Goal: Navigation & Orientation: Understand site structure

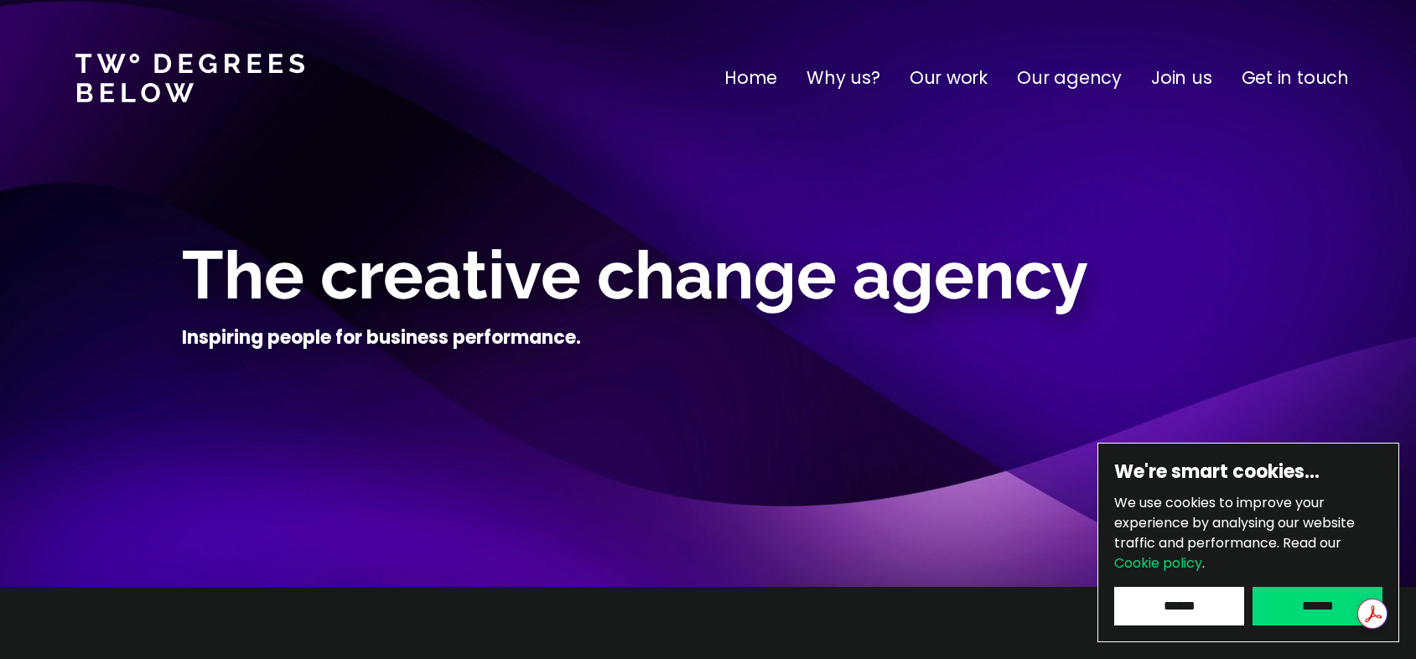
click at [195, 109] on div at bounding box center [152, 77] width 304 height 65
click at [195, 83] on link at bounding box center [189, 78] width 229 height 49
click at [958, 78] on p "Our work" at bounding box center [949, 78] width 78 height 27
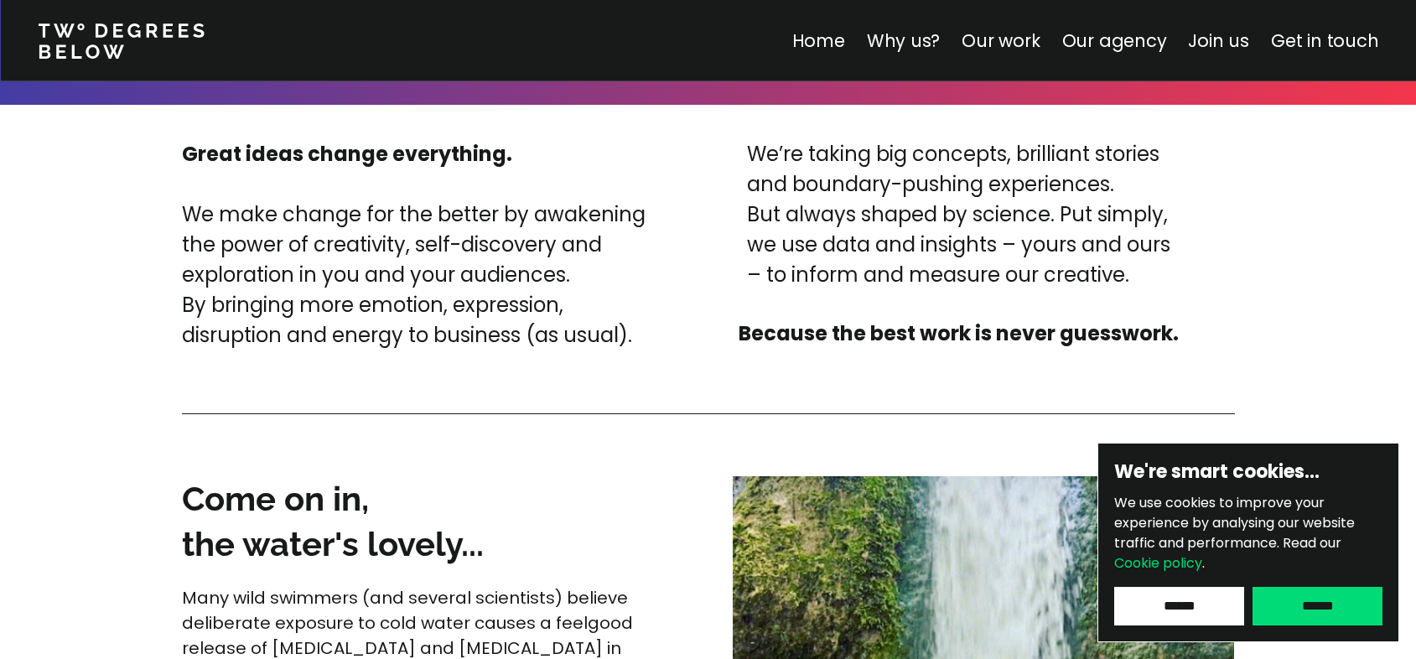
scroll to position [4066, 0]
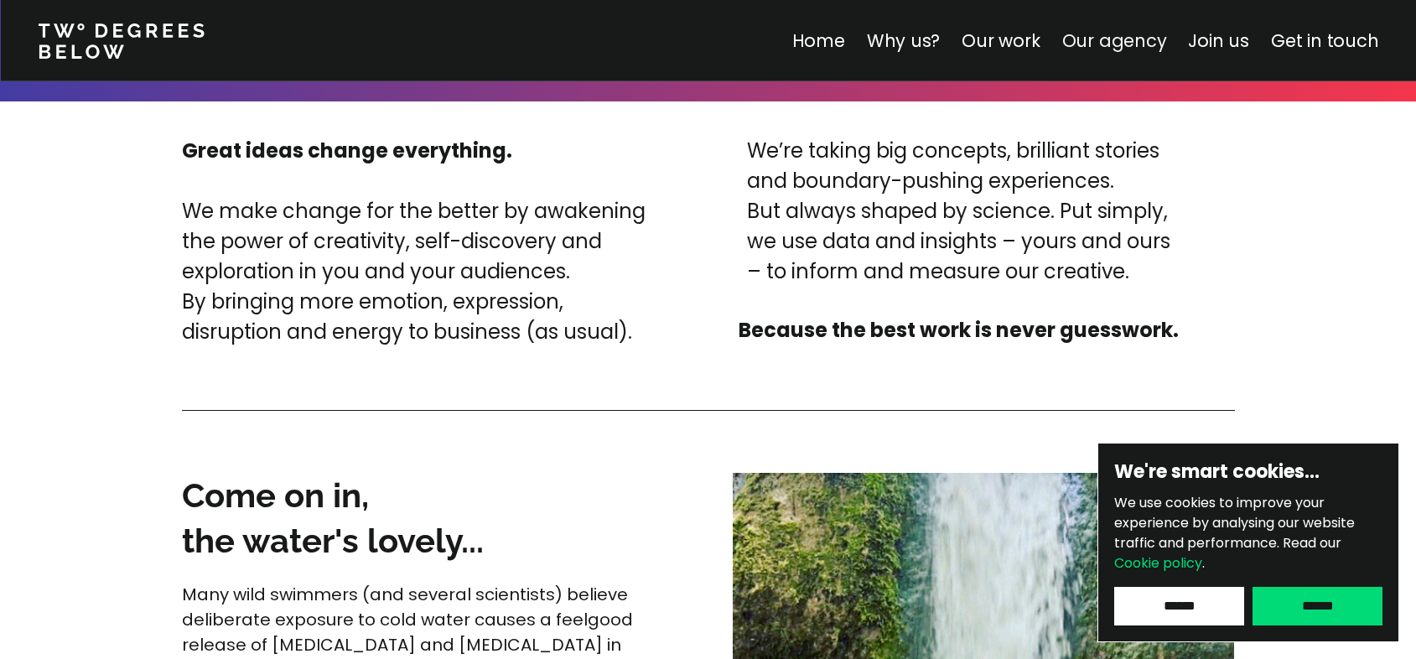
click at [1138, 42] on link "Our agency" at bounding box center [1114, 41] width 105 height 24
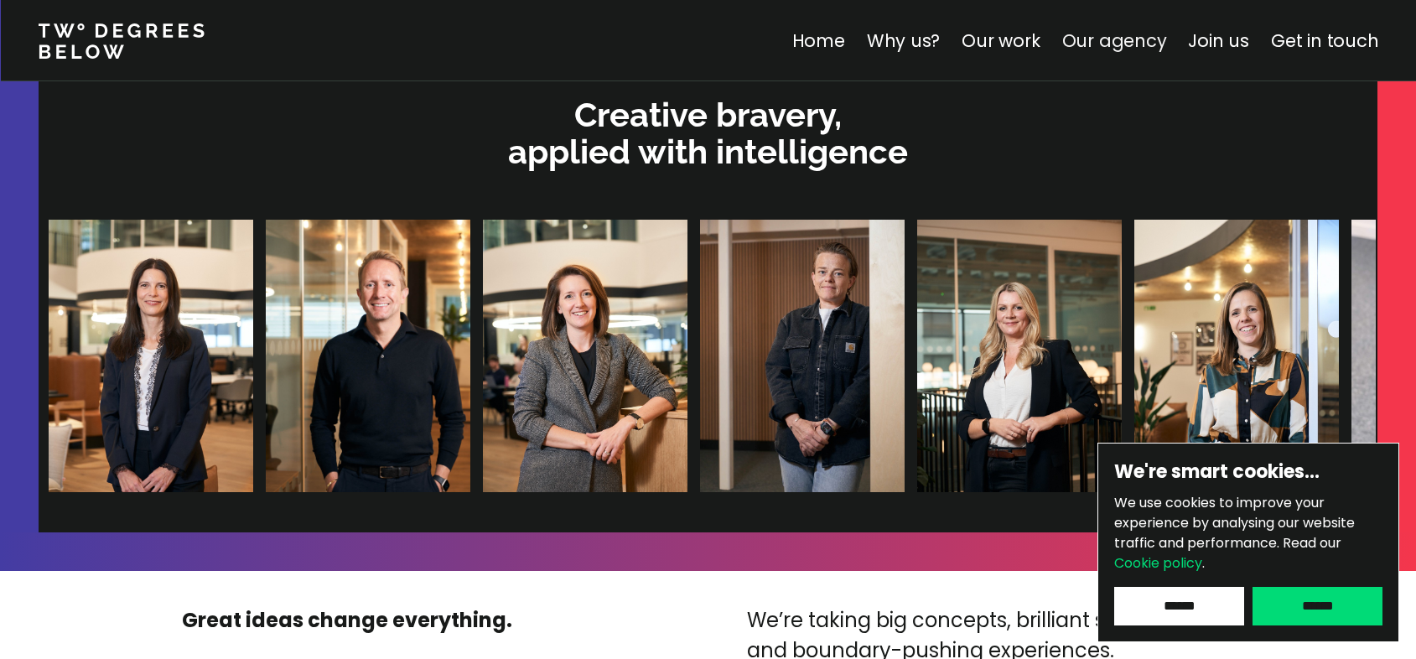
scroll to position [3562, 0]
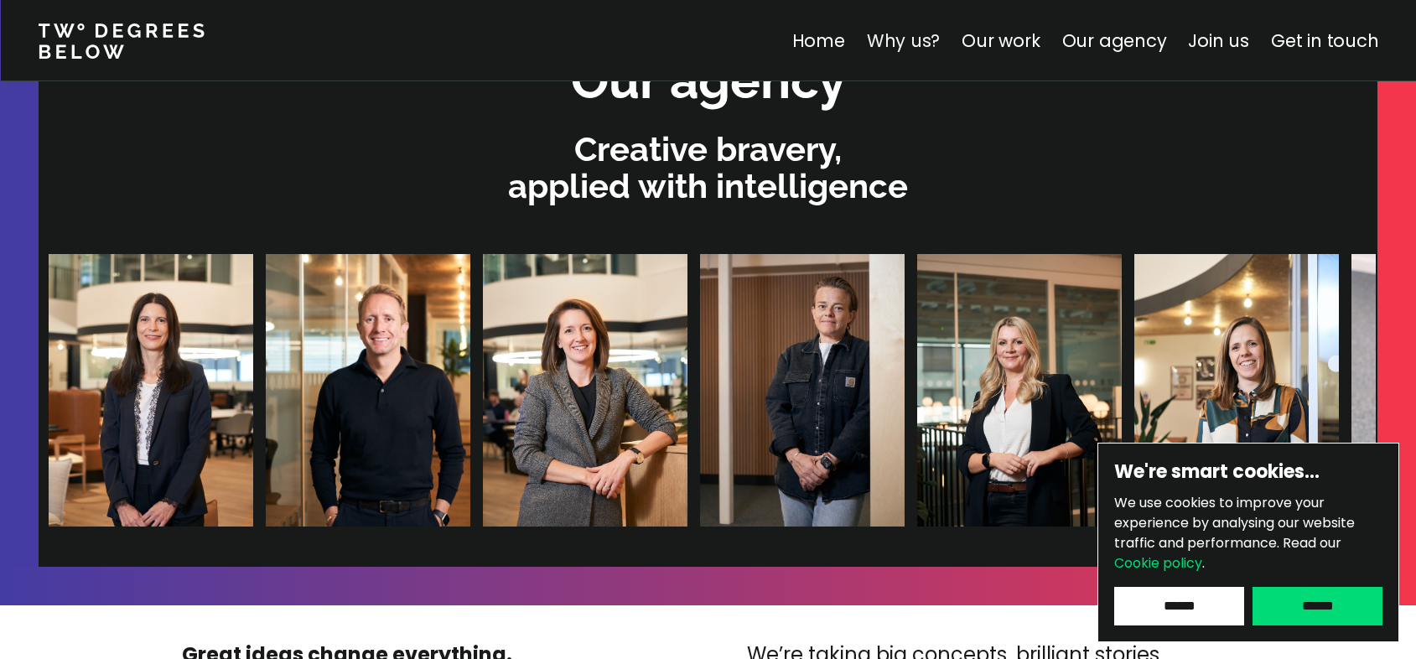
click at [940, 39] on link "Why us?" at bounding box center [903, 41] width 74 height 24
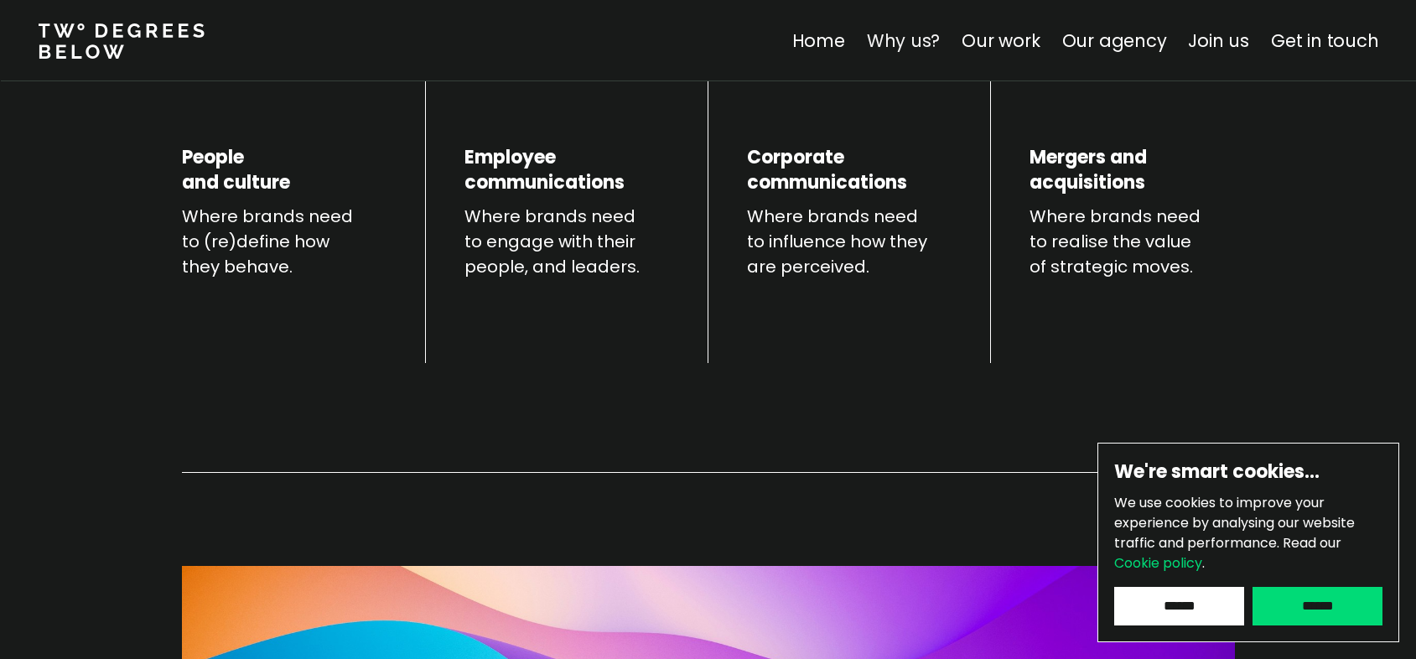
scroll to position [587, 0]
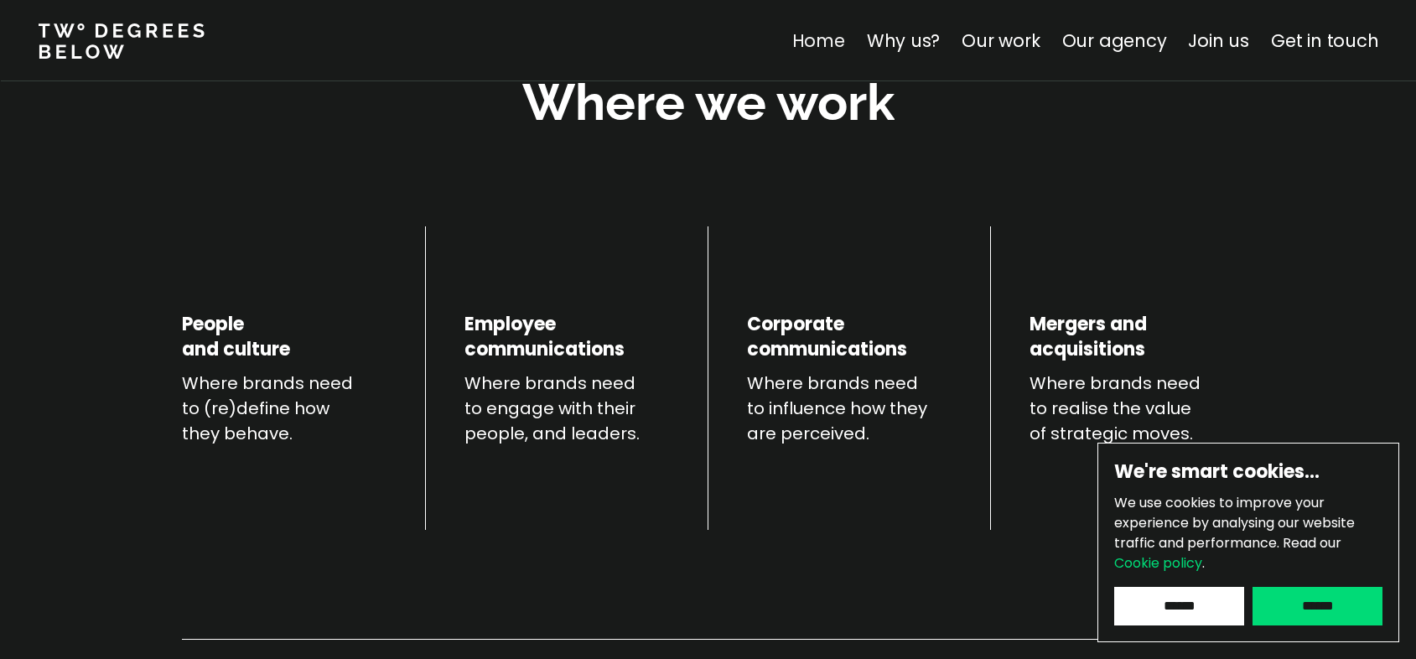
click at [828, 39] on link "Home" at bounding box center [818, 41] width 53 height 24
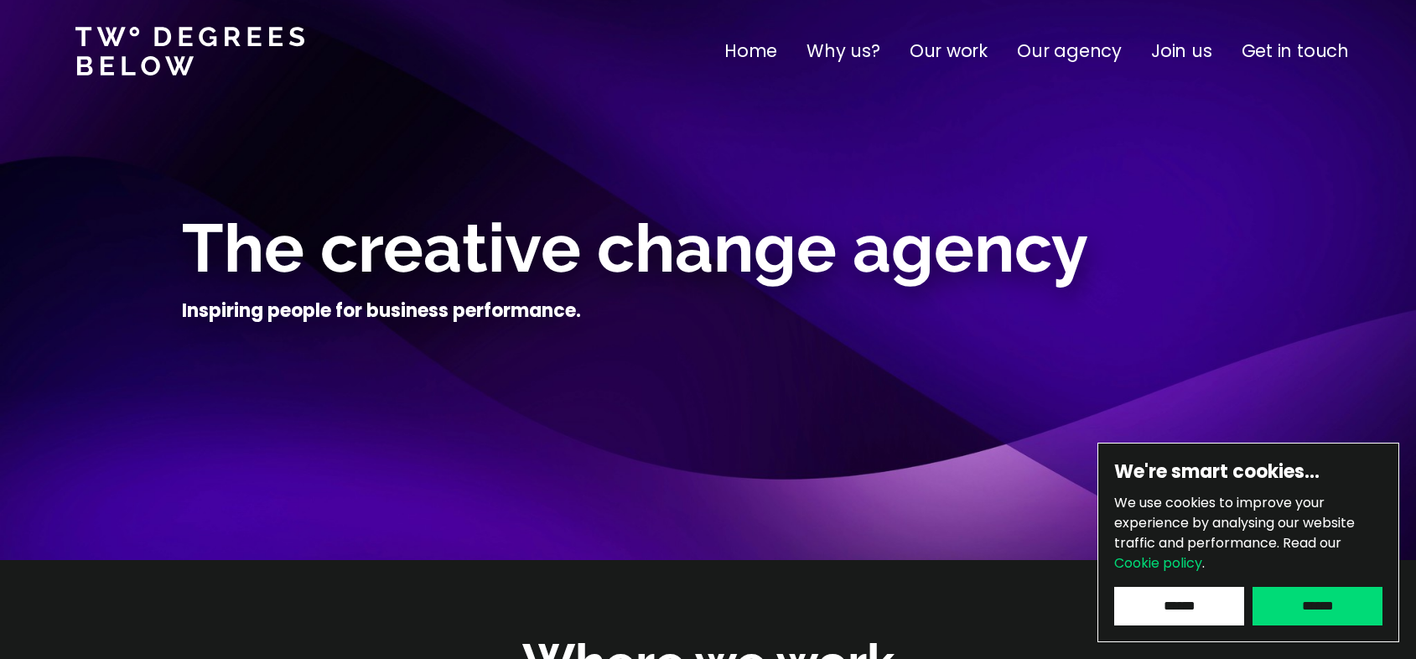
scroll to position [29, 0]
